Goal: Navigation & Orientation: Find specific page/section

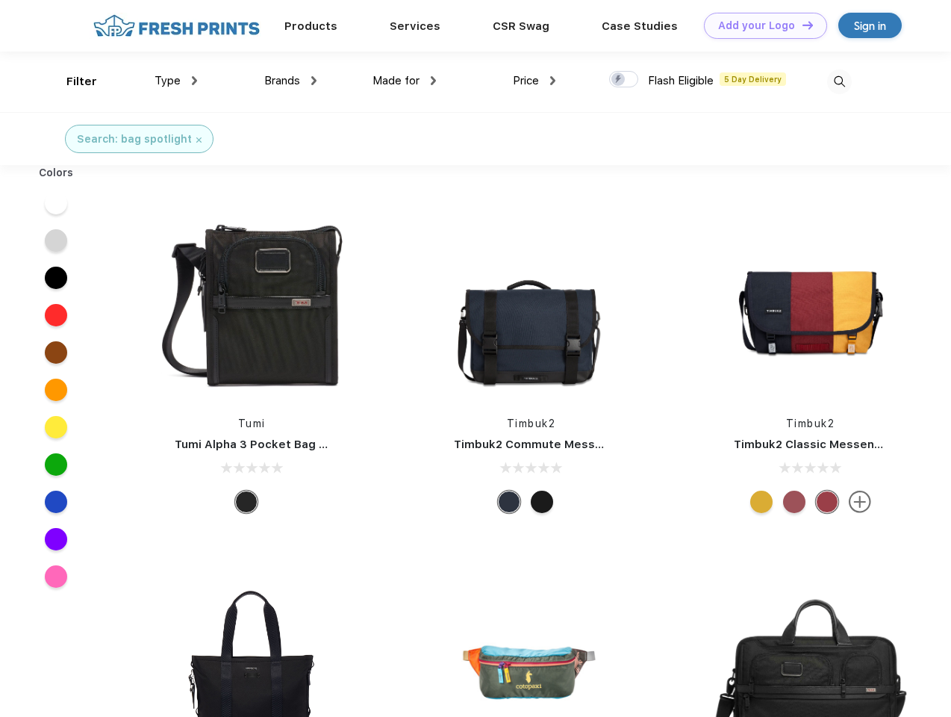
click at [760, 25] on link "Add your Logo Design Tool" at bounding box center [765, 26] width 123 height 26
click at [0, 0] on div "Design Tool" at bounding box center [0, 0] width 0 height 0
click at [801, 25] on link "Add your Logo Design Tool" at bounding box center [765, 26] width 123 height 26
click at [72, 81] on div "Filter" at bounding box center [81, 81] width 31 height 17
click at [176, 81] on span "Type" at bounding box center [168, 80] width 26 height 13
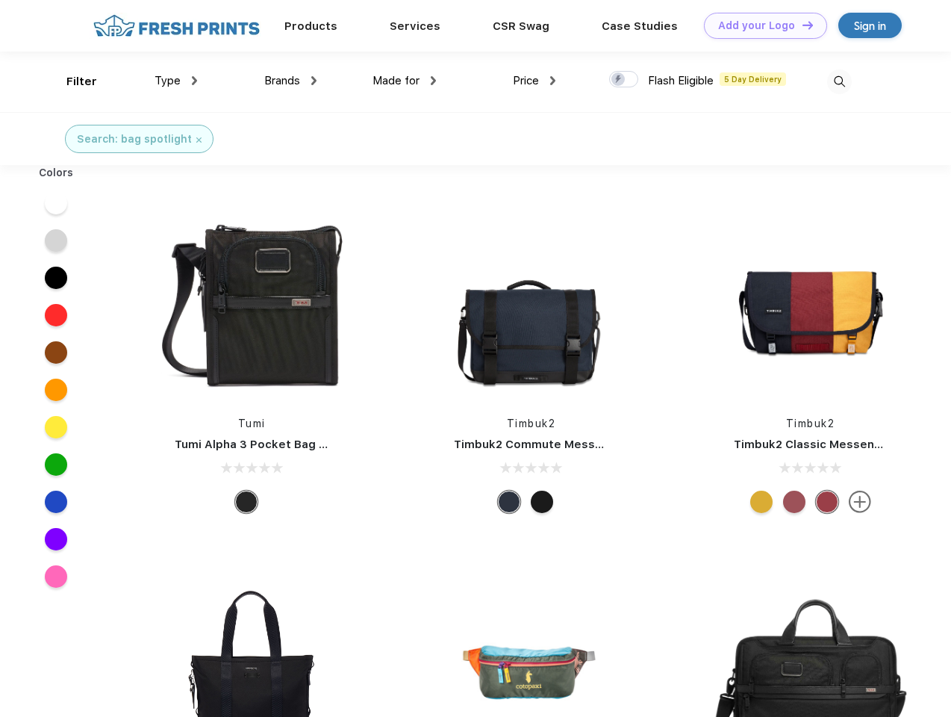
click at [290, 81] on span "Brands" at bounding box center [282, 80] width 36 height 13
click at [405, 81] on span "Made for" at bounding box center [396, 80] width 47 height 13
click at [535, 81] on span "Price" at bounding box center [526, 80] width 26 height 13
click at [624, 80] on div at bounding box center [623, 79] width 29 height 16
click at [619, 80] on input "checkbox" at bounding box center [614, 75] width 10 height 10
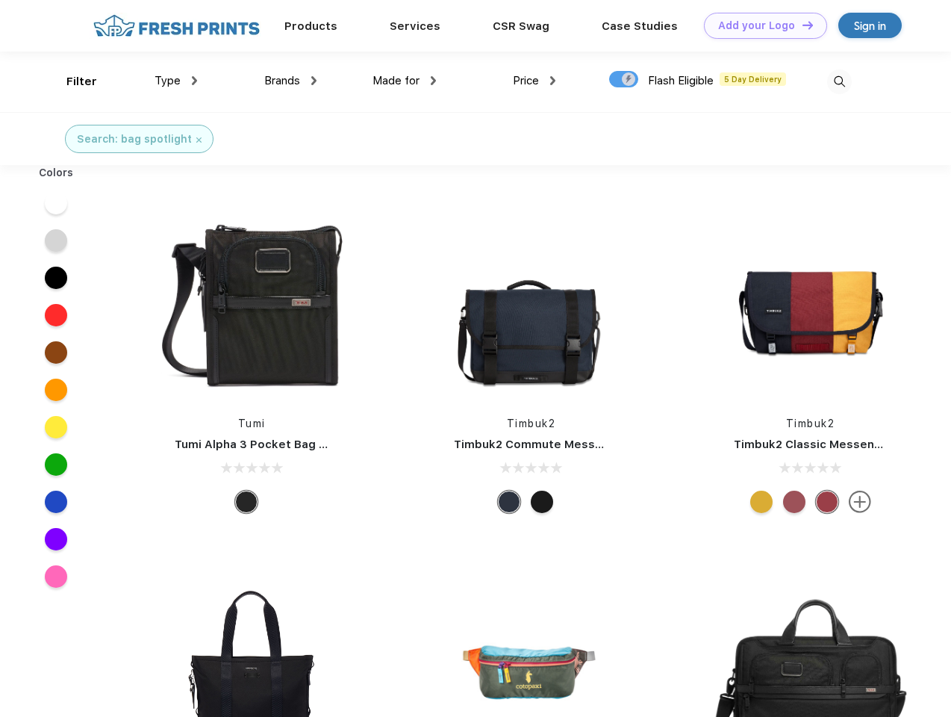
click at [839, 81] on img at bounding box center [839, 81] width 25 height 25
